Goal: Browse casually: Explore the website without a specific task or goal

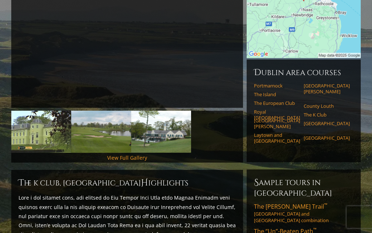
scroll to position [136, 0]
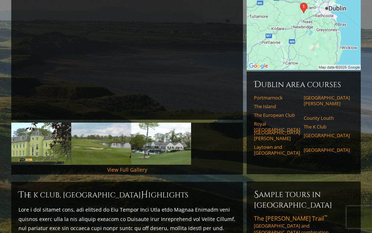
click at [136, 166] on link "View Full Gallery" at bounding box center [127, 169] width 40 height 7
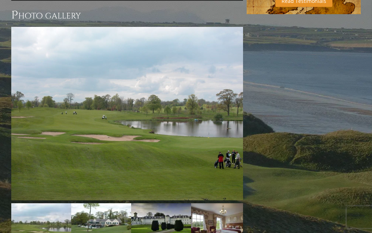
scroll to position [558, 0]
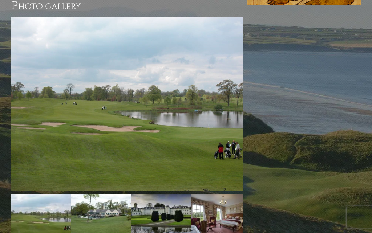
click at [182, 109] on img at bounding box center [127, 104] width 232 height 174
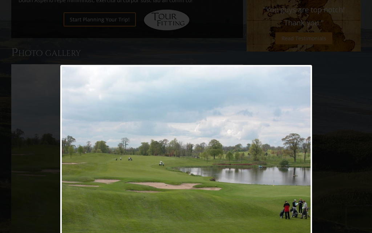
click at [300, 157] on link at bounding box center [231, 160] width 161 height 190
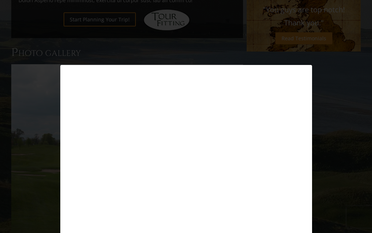
scroll to position [511, 0]
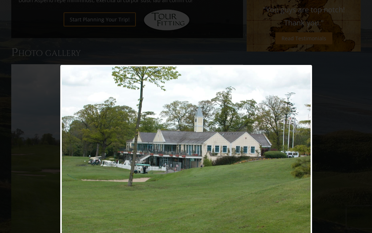
click at [300, 160] on link at bounding box center [231, 160] width 161 height 190
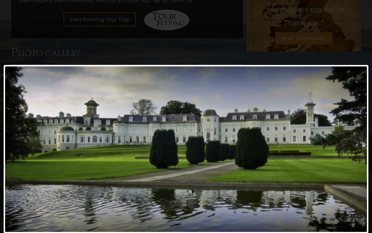
click at [357, 147] on link at bounding box center [252, 149] width 234 height 169
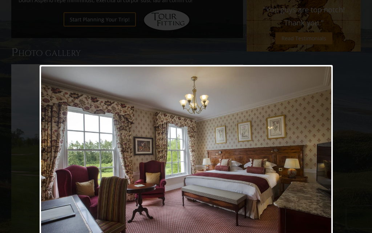
click at [321, 160] on link at bounding box center [239, 160] width 188 height 190
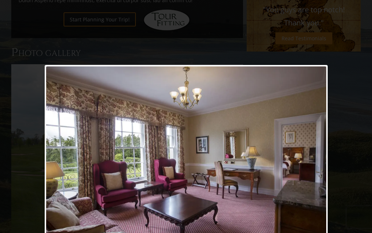
click at [318, 162] on link at bounding box center [236, 160] width 181 height 190
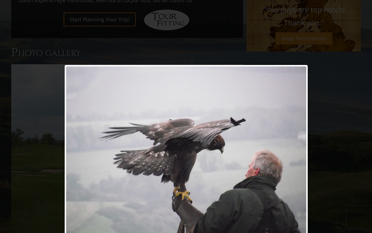
click at [299, 160] on link at bounding box center [230, 160] width 156 height 190
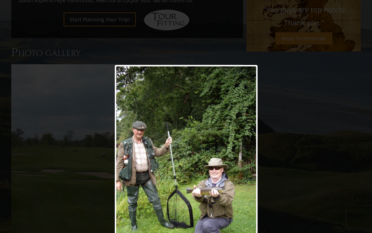
click at [247, 164] on link at bounding box center [212, 160] width 92 height 190
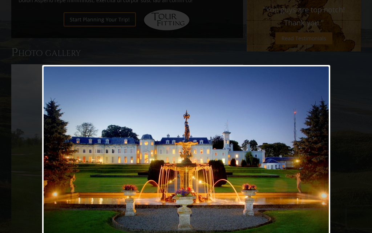
click at [318, 160] on link at bounding box center [238, 160] width 185 height 190
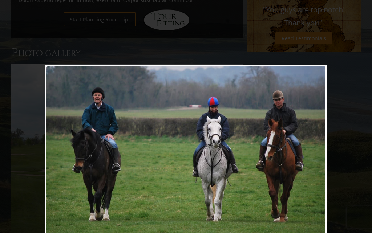
click at [317, 156] on link at bounding box center [236, 160] width 181 height 190
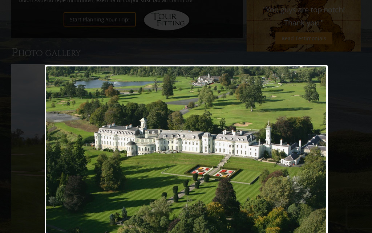
click at [319, 158] on link at bounding box center [236, 160] width 181 height 190
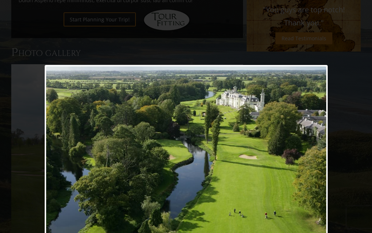
click at [318, 156] on link at bounding box center [236, 160] width 181 height 190
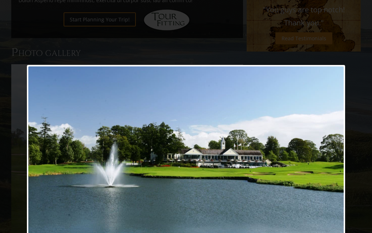
click at [335, 160] on link at bounding box center [243, 160] width 204 height 190
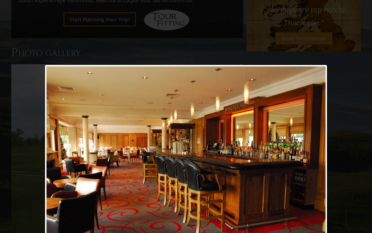
click at [317, 163] on link at bounding box center [236, 160] width 181 height 190
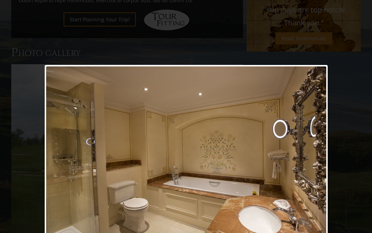
click at [318, 159] on link at bounding box center [236, 160] width 181 height 190
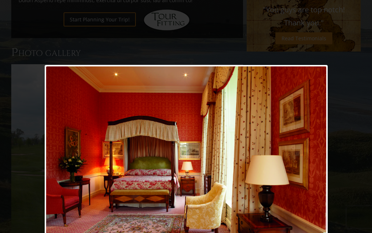
click at [59, 163] on link at bounding box center [93, 160] width 96 height 190
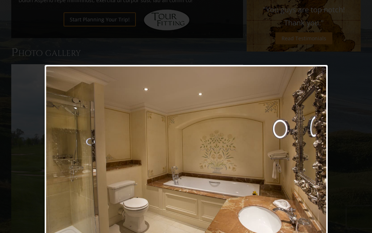
click at [317, 157] on link at bounding box center [236, 160] width 181 height 190
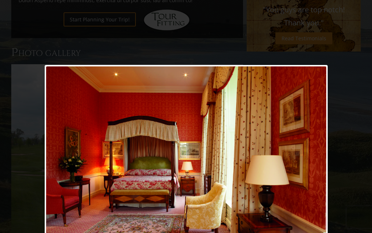
click at [315, 161] on link at bounding box center [236, 160] width 181 height 190
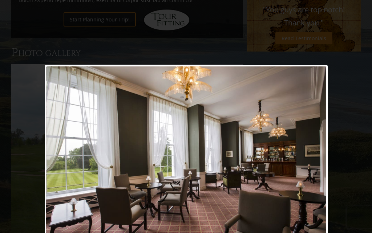
click at [316, 157] on link at bounding box center [236, 160] width 181 height 190
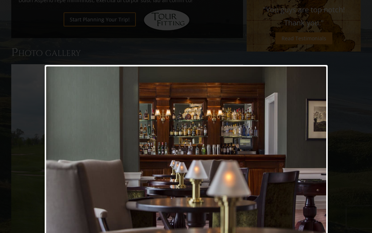
click at [318, 157] on link at bounding box center [236, 160] width 181 height 190
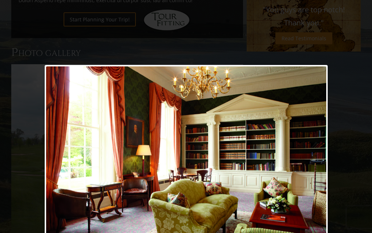
click at [318, 158] on link at bounding box center [236, 160] width 181 height 190
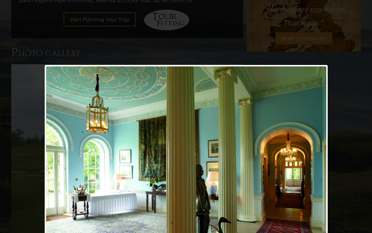
click at [321, 158] on link at bounding box center [236, 160] width 181 height 190
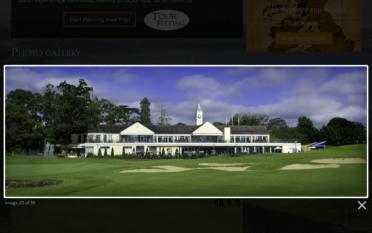
click at [356, 132] on link at bounding box center [252, 131] width 234 height 133
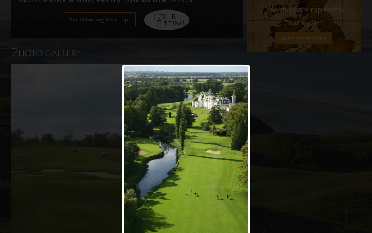
click at [240, 156] on link at bounding box center [208, 160] width 81 height 190
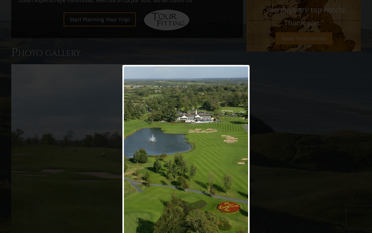
click at [238, 159] on link at bounding box center [208, 160] width 81 height 190
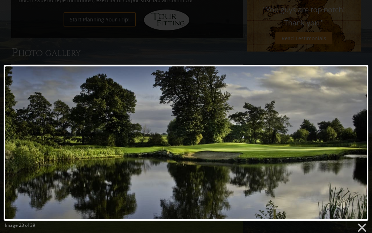
click at [352, 142] on link at bounding box center [252, 143] width 234 height 156
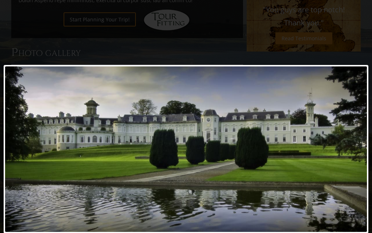
click at [350, 149] on link at bounding box center [252, 149] width 234 height 169
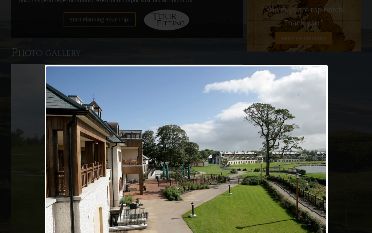
click at [311, 157] on link at bounding box center [236, 160] width 181 height 190
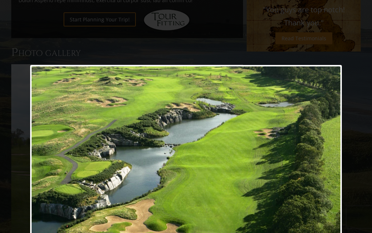
click at [327, 157] on link at bounding box center [241, 160] width 199 height 190
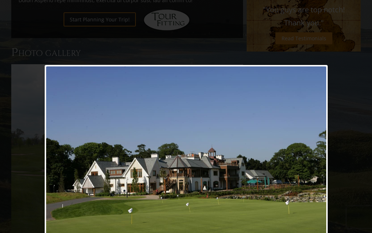
click at [308, 162] on link at bounding box center [236, 160] width 181 height 190
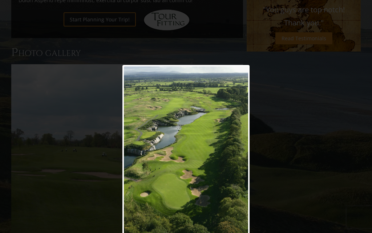
click at [237, 157] on link at bounding box center [208, 160] width 81 height 190
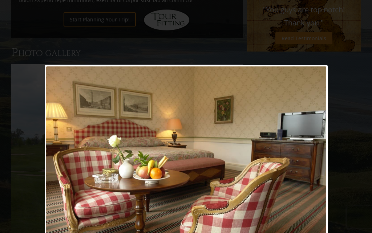
click at [315, 162] on link at bounding box center [236, 160] width 181 height 190
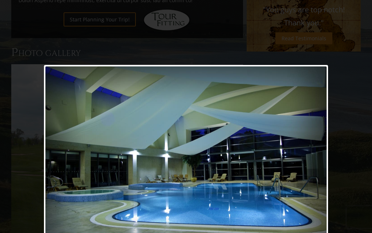
click at [319, 157] on link at bounding box center [237, 160] width 182 height 190
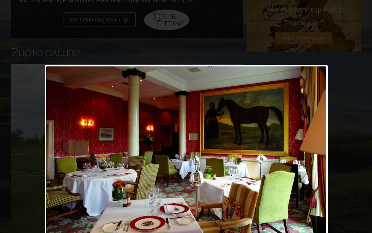
click at [313, 161] on link at bounding box center [236, 160] width 181 height 190
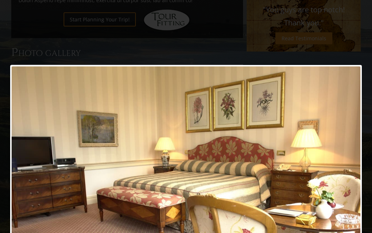
click at [348, 159] on link at bounding box center [249, 160] width 225 height 190
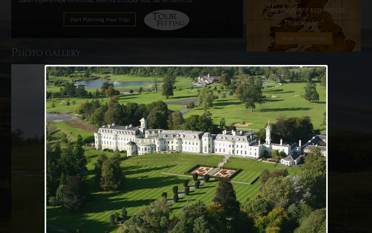
click at [317, 164] on link at bounding box center [236, 160] width 181 height 190
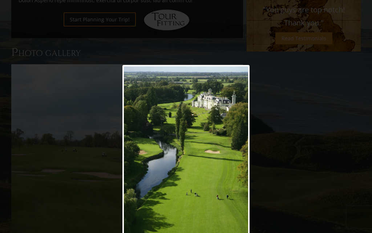
click at [235, 160] on link at bounding box center [208, 160] width 81 height 190
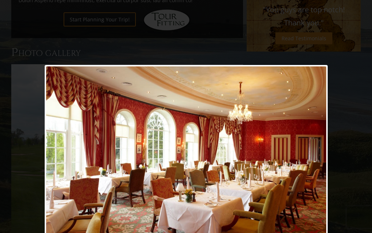
click at [314, 157] on link at bounding box center [236, 160] width 181 height 190
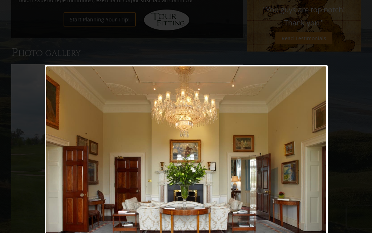
click at [310, 160] on link at bounding box center [236, 160] width 181 height 190
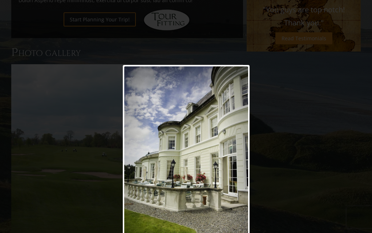
click at [239, 161] on link at bounding box center [208, 160] width 81 height 190
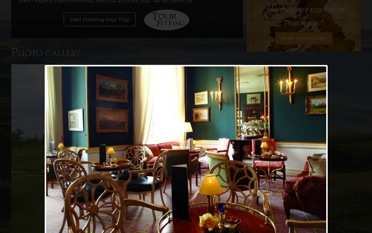
click at [319, 158] on link at bounding box center [236, 160] width 181 height 190
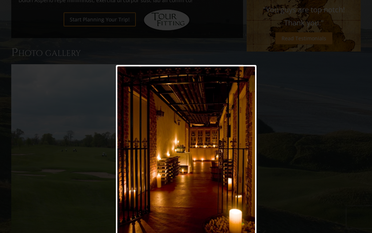
click at [245, 163] on div at bounding box center [186, 160] width 141 height 190
click at [250, 156] on div at bounding box center [186, 160] width 141 height 190
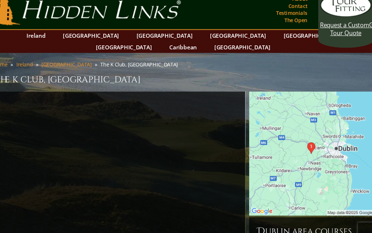
scroll to position [0, 0]
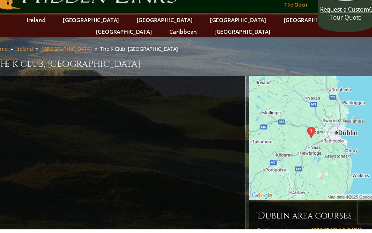
click at [310, 124] on img at bounding box center [304, 149] width 114 height 114
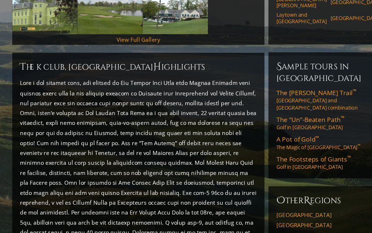
scroll to position [327, 0]
